Goal: Transaction & Acquisition: Purchase product/service

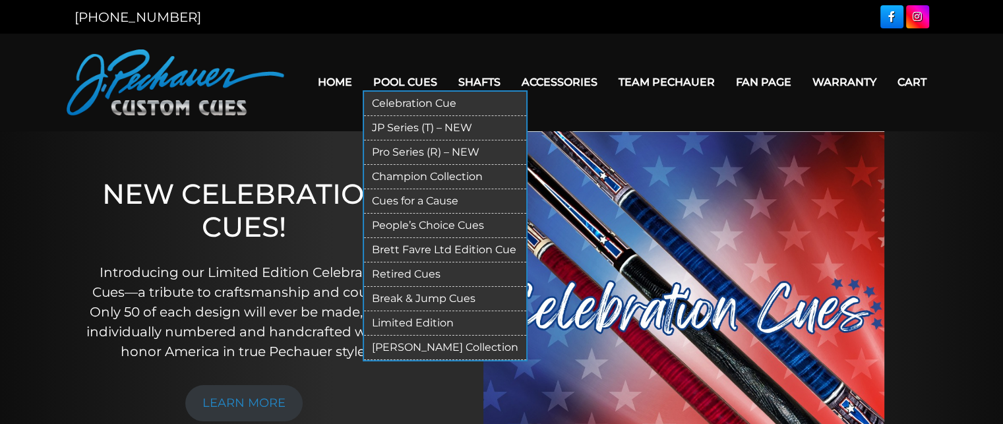
click at [443, 152] on link "Pro Series (R) – NEW" at bounding box center [445, 152] width 162 height 24
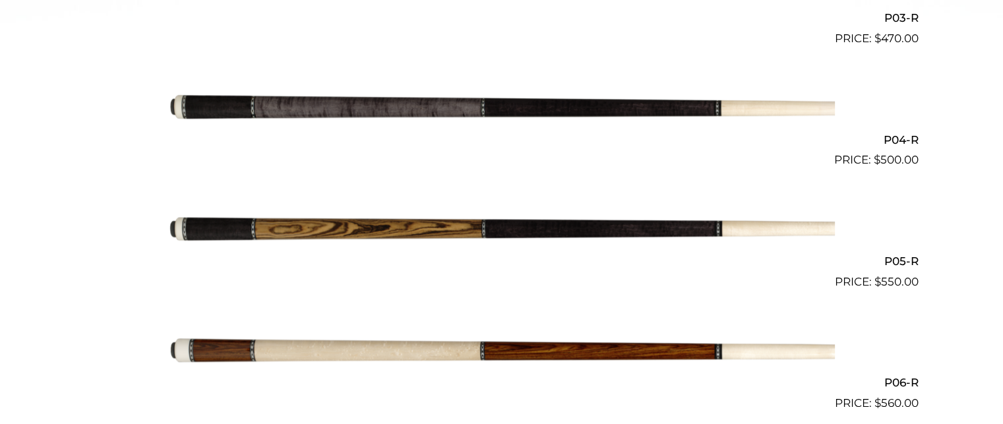
scroll to position [752, 0]
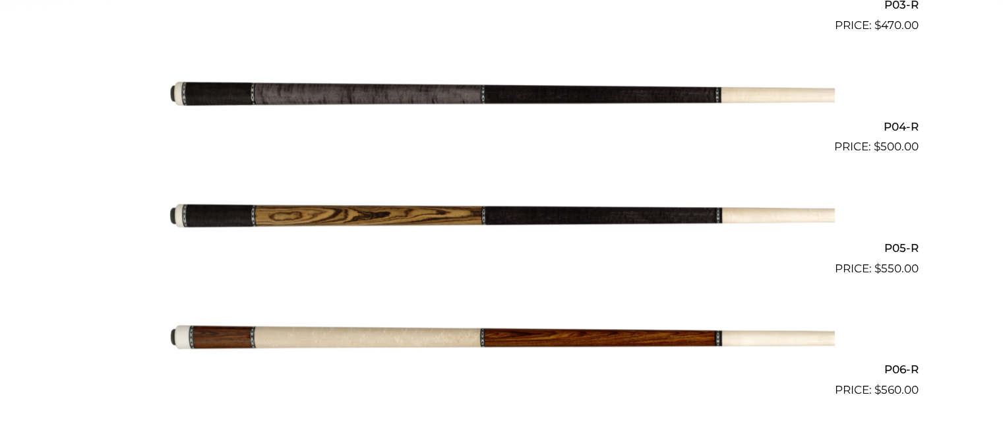
click at [448, 106] on img at bounding box center [502, 95] width 666 height 111
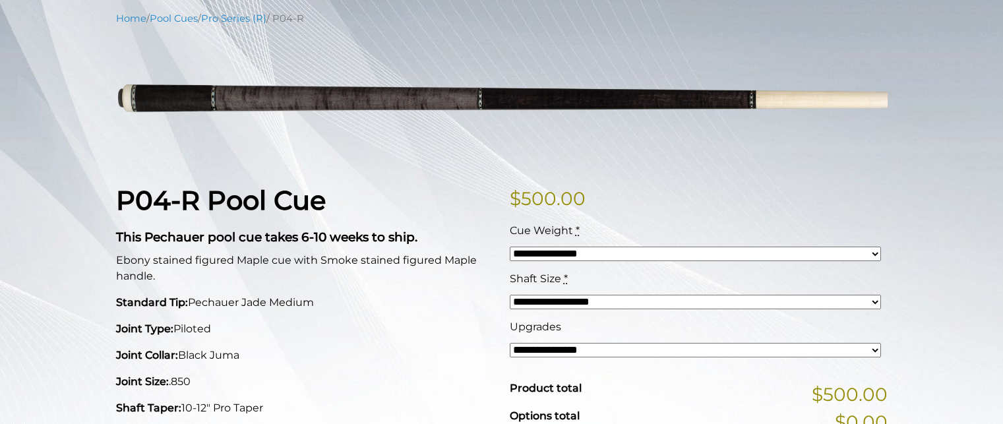
scroll to position [155, 0]
